Goal: Information Seeking & Learning: Learn about a topic

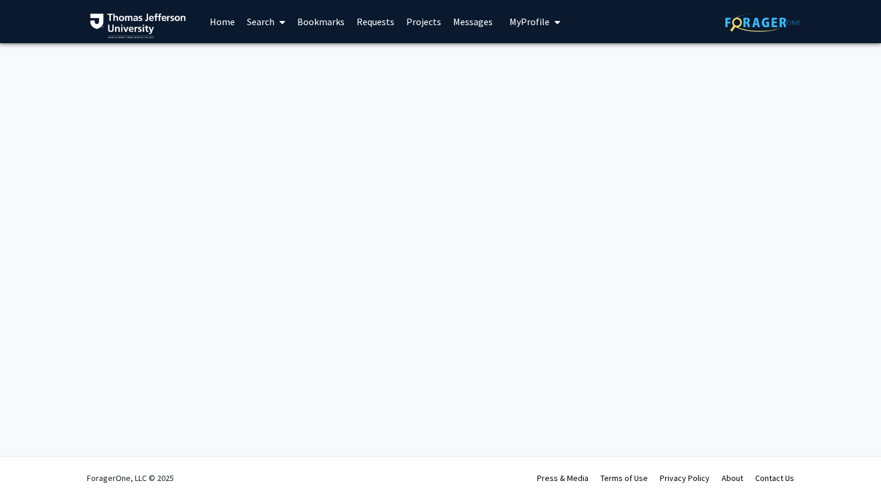
click at [538, 18] on span "My Profile" at bounding box center [530, 22] width 40 height 12
click at [562, 56] on span "[PERSON_NAME]" at bounding box center [584, 55] width 73 height 13
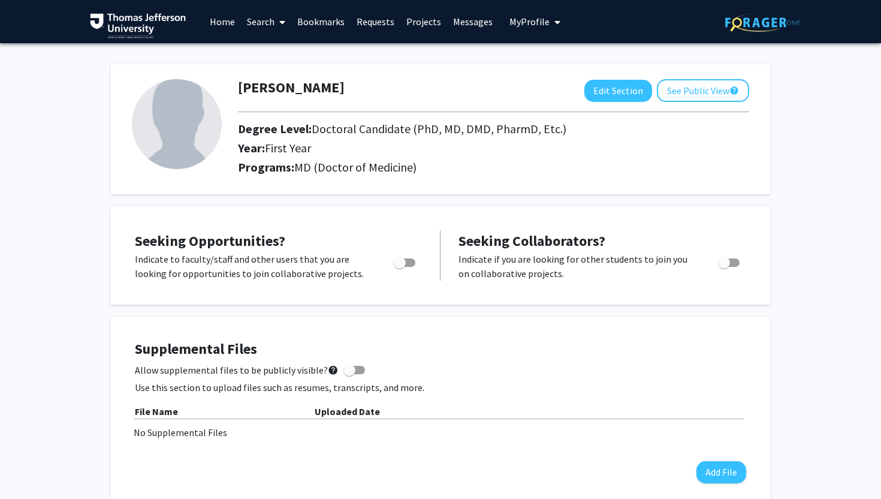
click at [222, 27] on link "Home" at bounding box center [222, 22] width 37 height 42
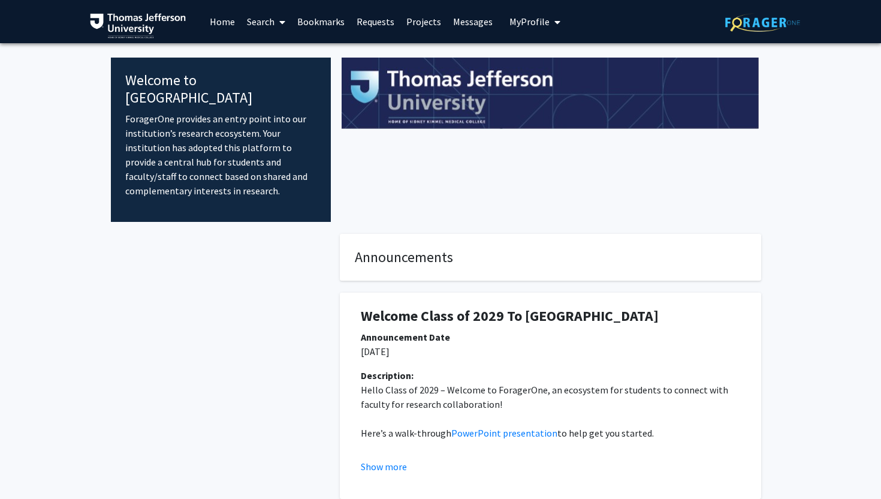
click at [261, 22] on link "Search" at bounding box center [266, 22] width 50 height 42
click at [264, 52] on span "Faculty/Staff" at bounding box center [285, 55] width 88 height 24
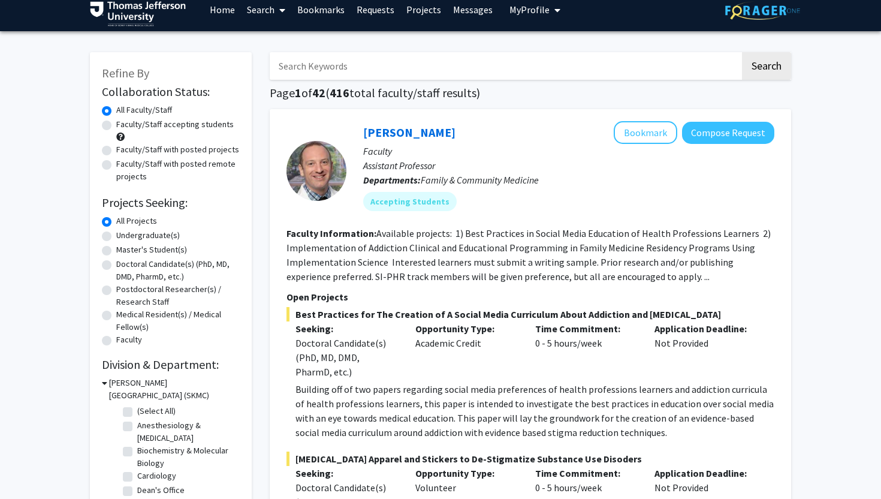
scroll to position [2, 0]
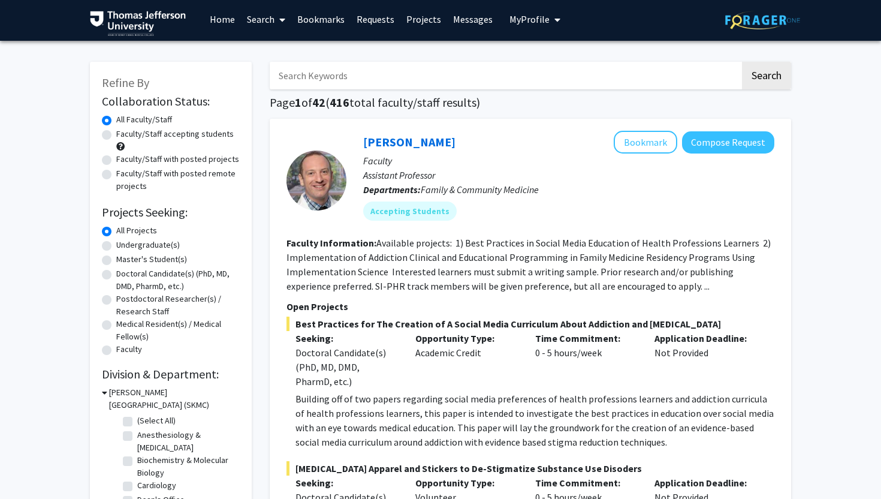
click at [327, 77] on input "Search Keywords" at bounding box center [505, 76] width 471 height 28
type input "surgery"
click at [742, 62] on button "Search" at bounding box center [766, 76] width 49 height 28
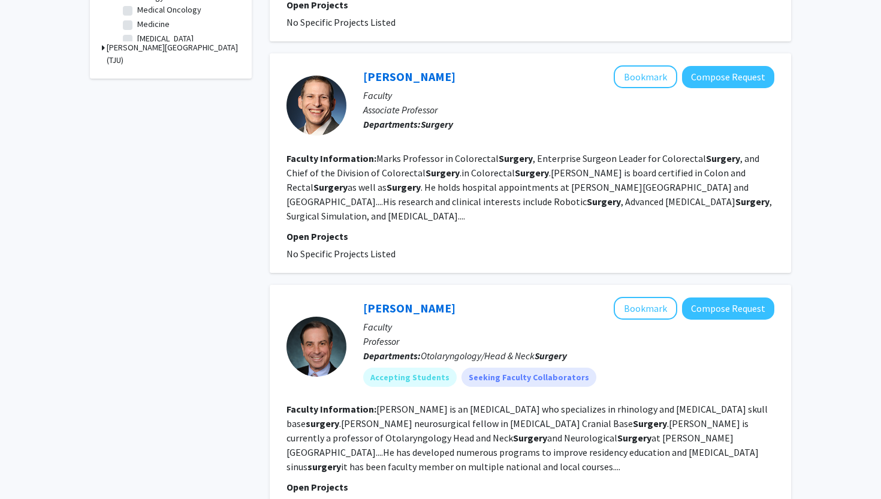
scroll to position [620, 0]
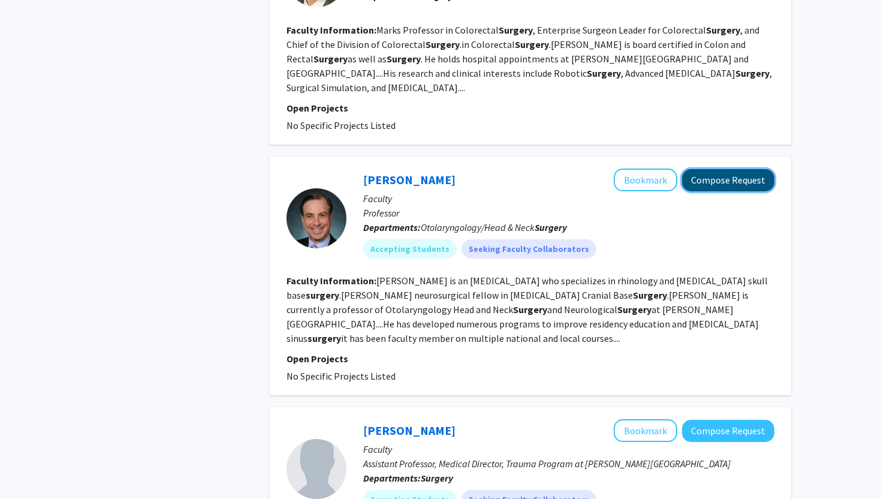
click at [719, 181] on button "Compose Request" at bounding box center [728, 180] width 92 height 22
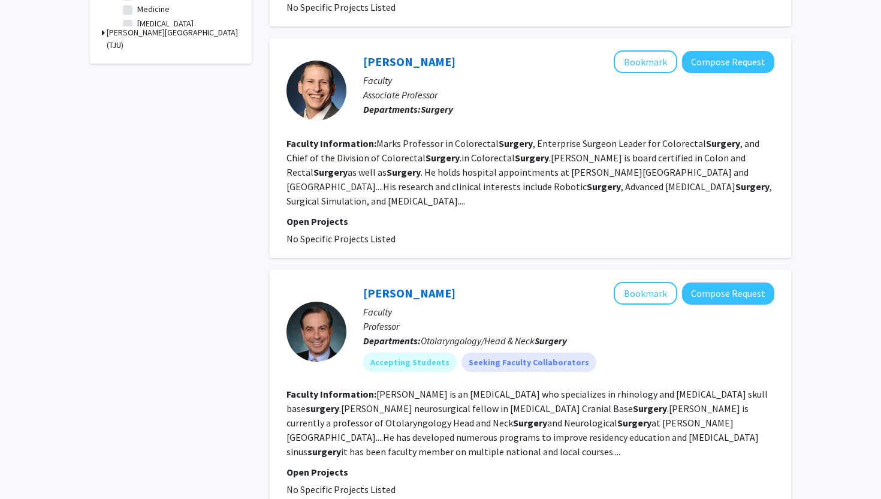
scroll to position [512, 0]
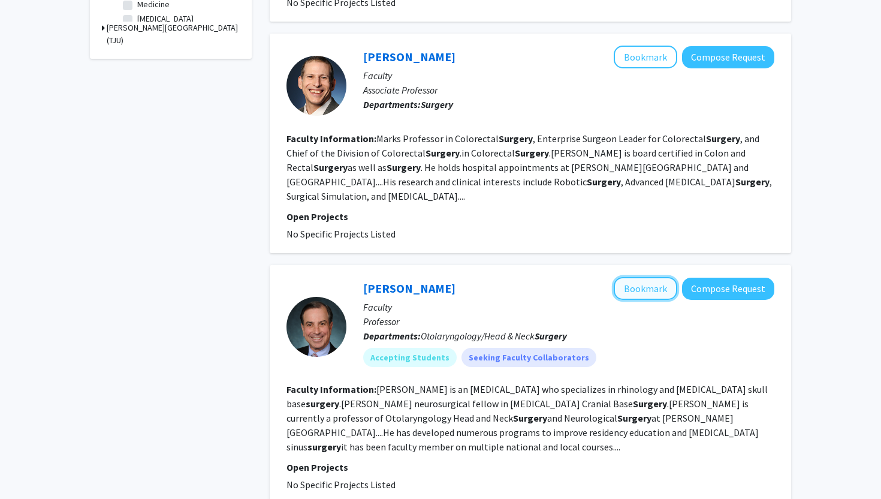
click at [648, 291] on button "Bookmark" at bounding box center [646, 288] width 64 height 23
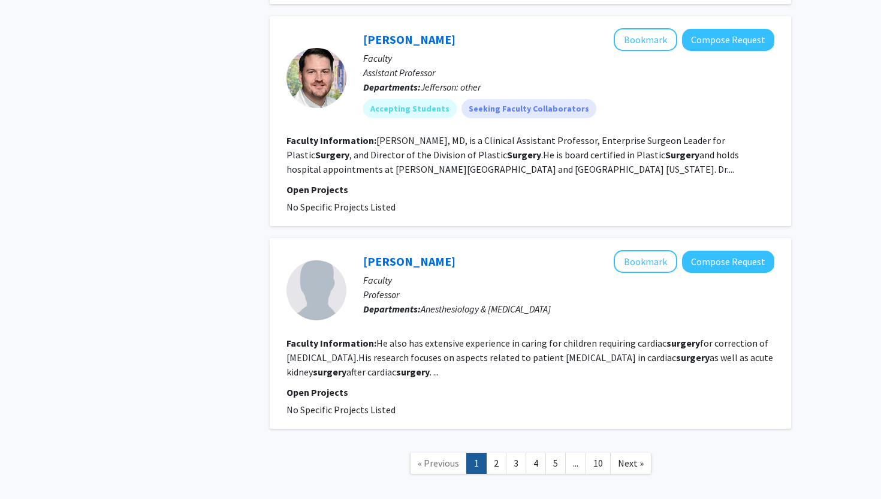
scroll to position [1985, 0]
click at [498, 452] on link "2" at bounding box center [496, 462] width 20 height 21
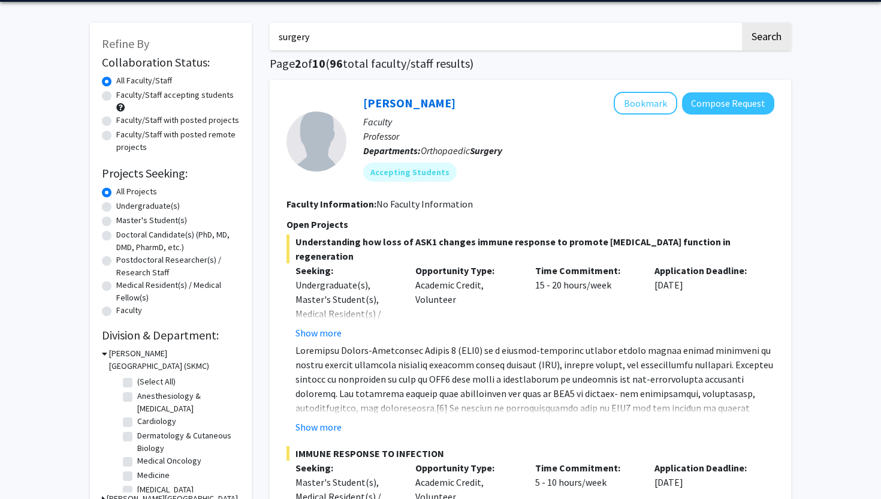
scroll to position [51, 0]
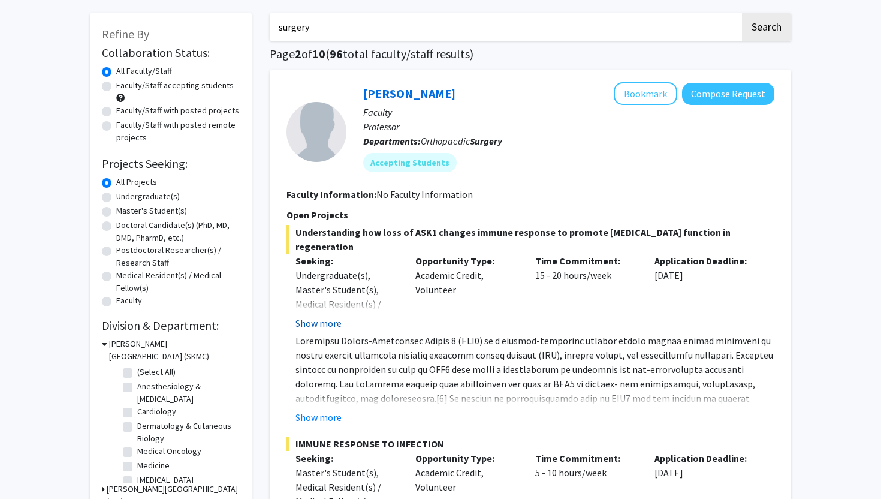
click at [323, 321] on button "Show more" at bounding box center [319, 323] width 46 height 14
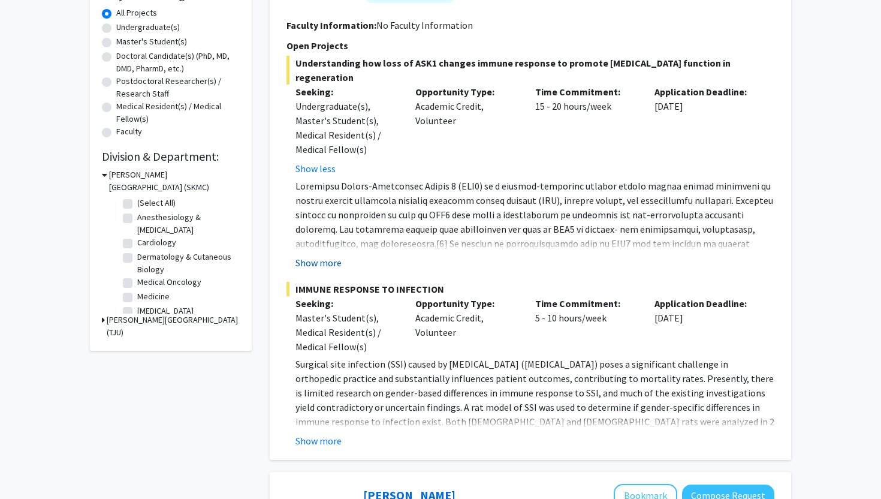
scroll to position [225, 0]
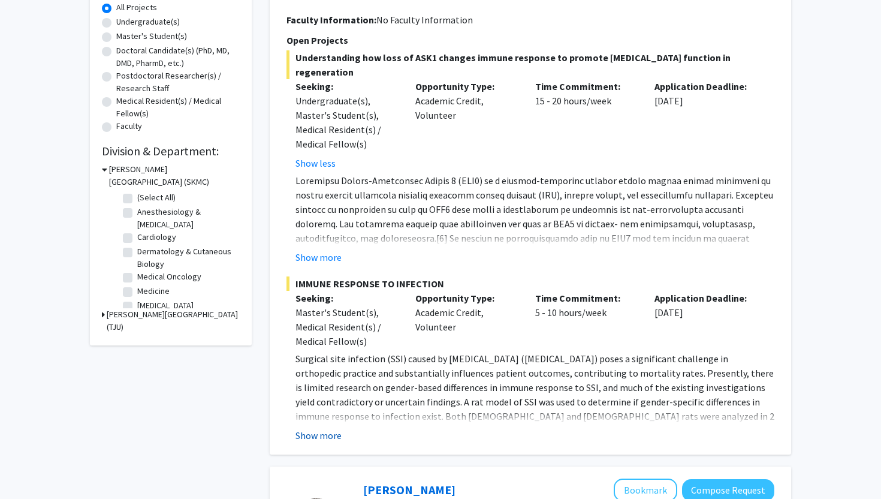
click at [318, 433] on button "Show more" at bounding box center [319, 435] width 46 height 14
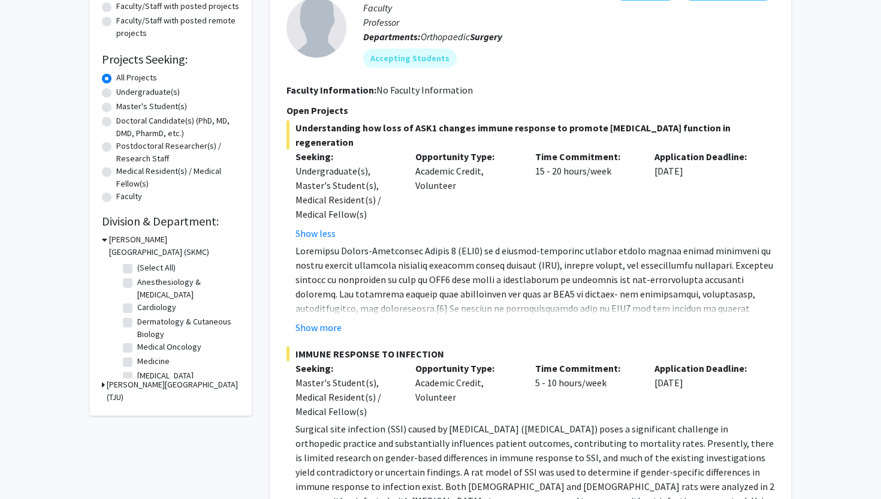
scroll to position [0, 0]
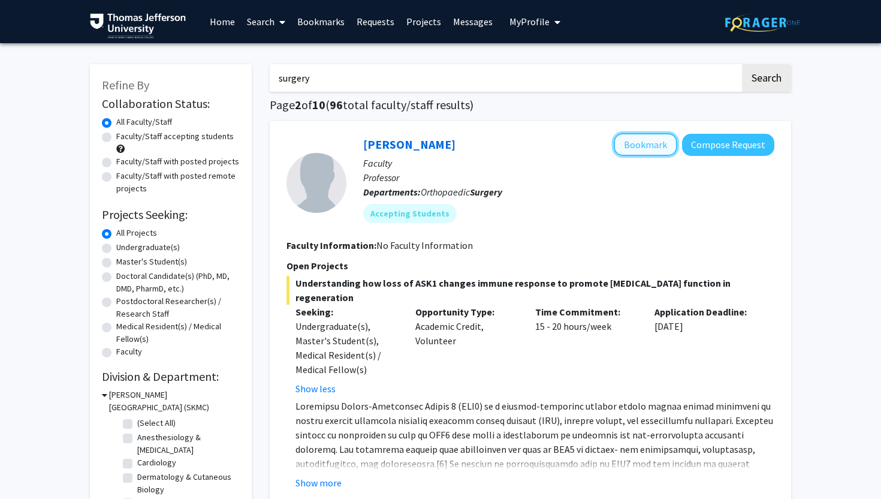
click at [646, 135] on button "Bookmark" at bounding box center [646, 144] width 64 height 23
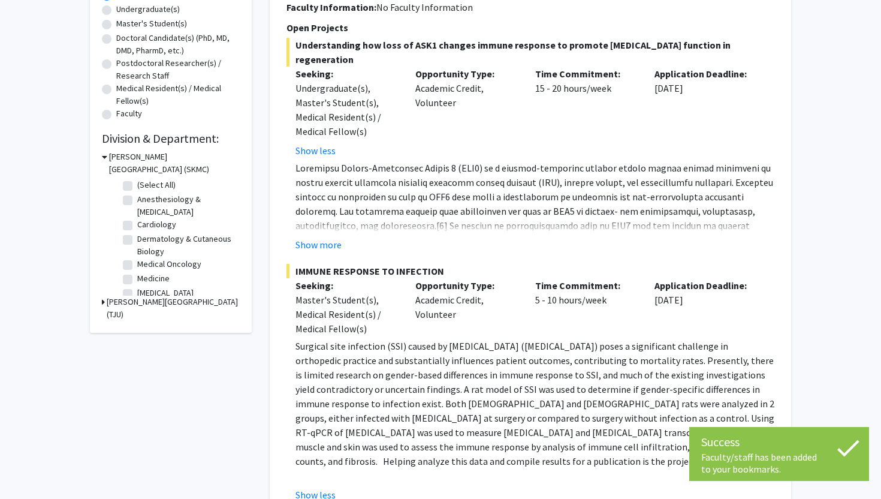
scroll to position [248, 0]
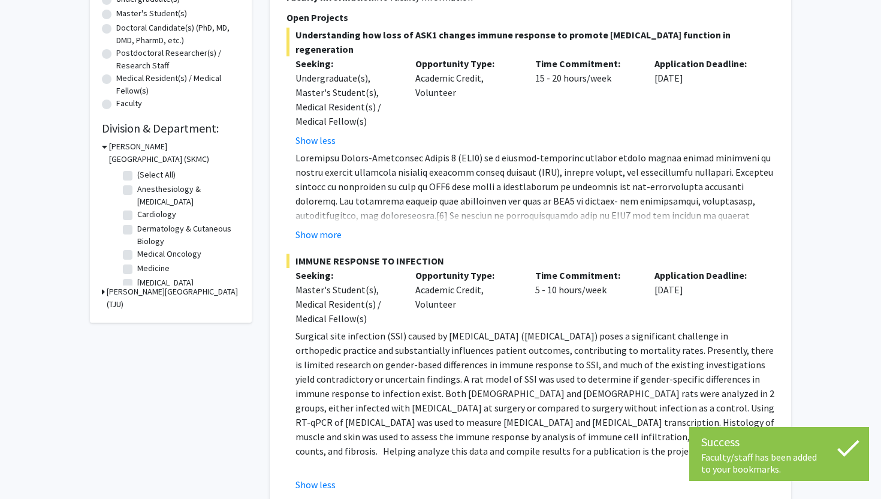
click at [330, 224] on fg-read-more "Show more" at bounding box center [531, 195] width 488 height 91
click at [327, 233] on button "Show more" at bounding box center [319, 234] width 46 height 14
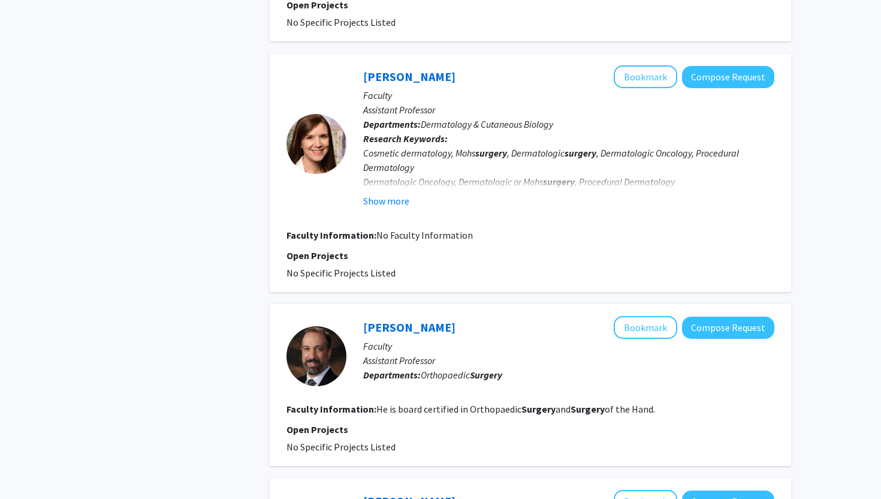
scroll to position [1692, 0]
